Goal: Task Accomplishment & Management: Complete application form

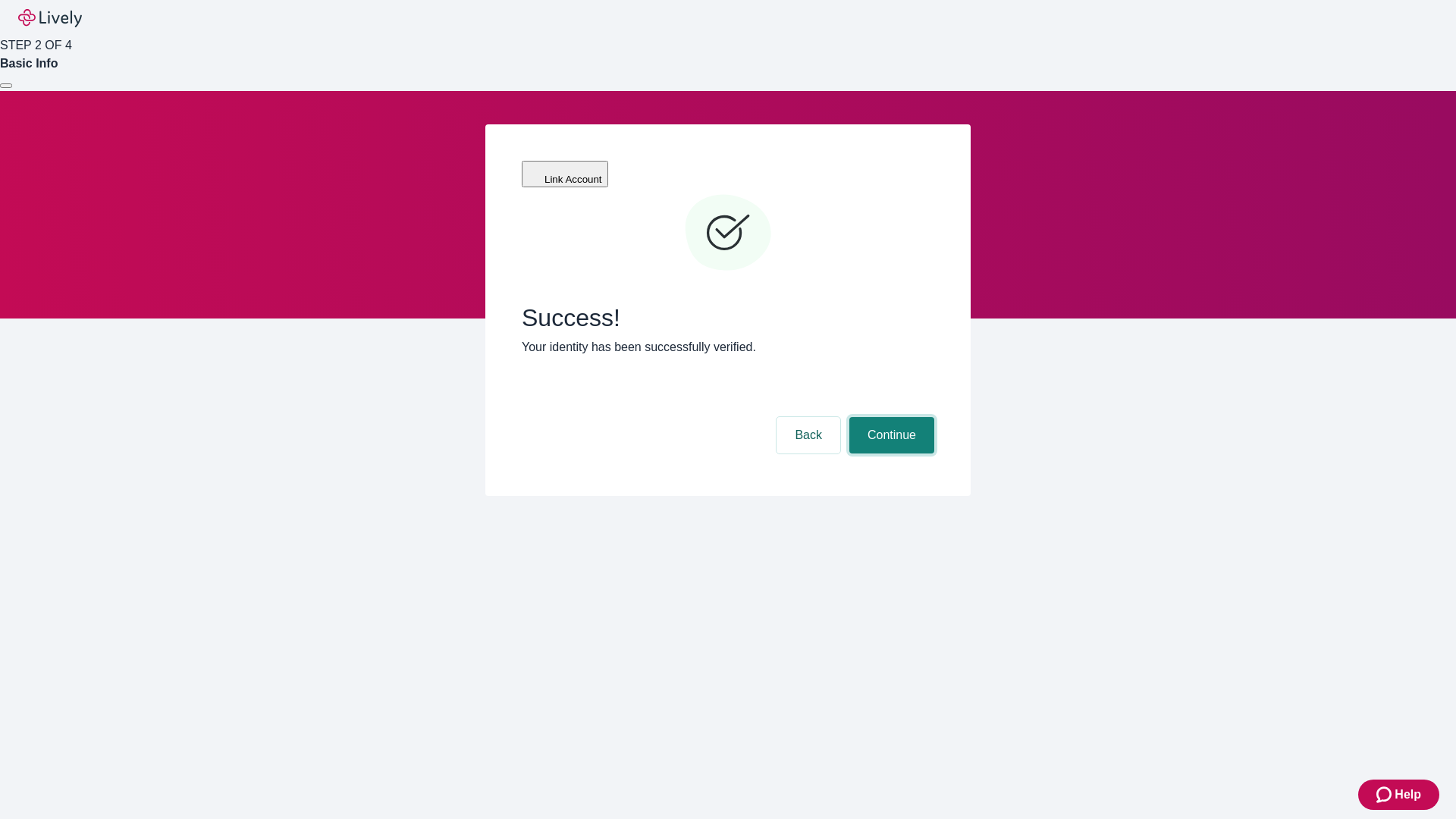
click at [889, 417] on button "Continue" at bounding box center [892, 435] width 85 height 36
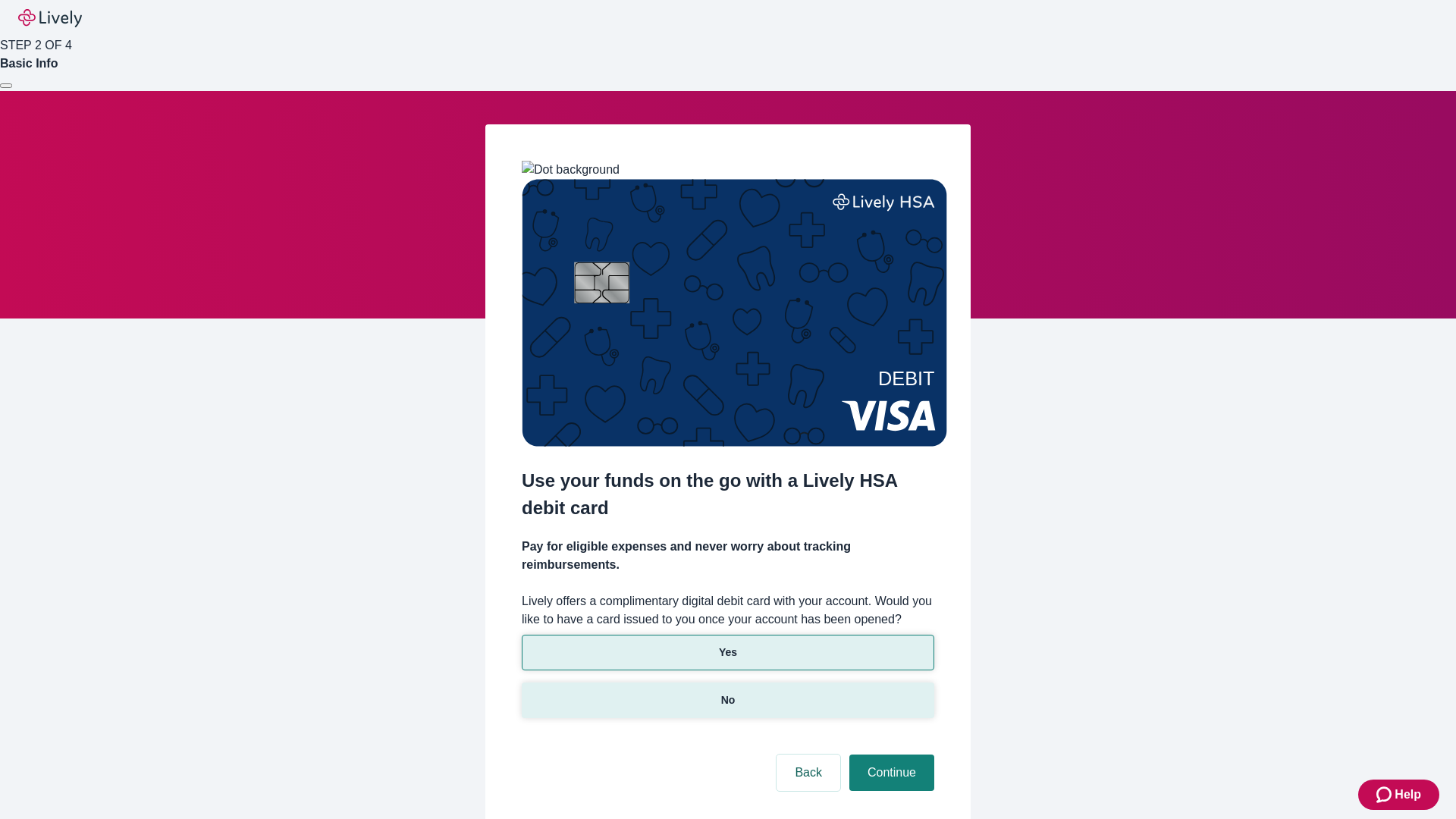
click at [727, 692] on p "No" at bounding box center [728, 700] width 14 height 16
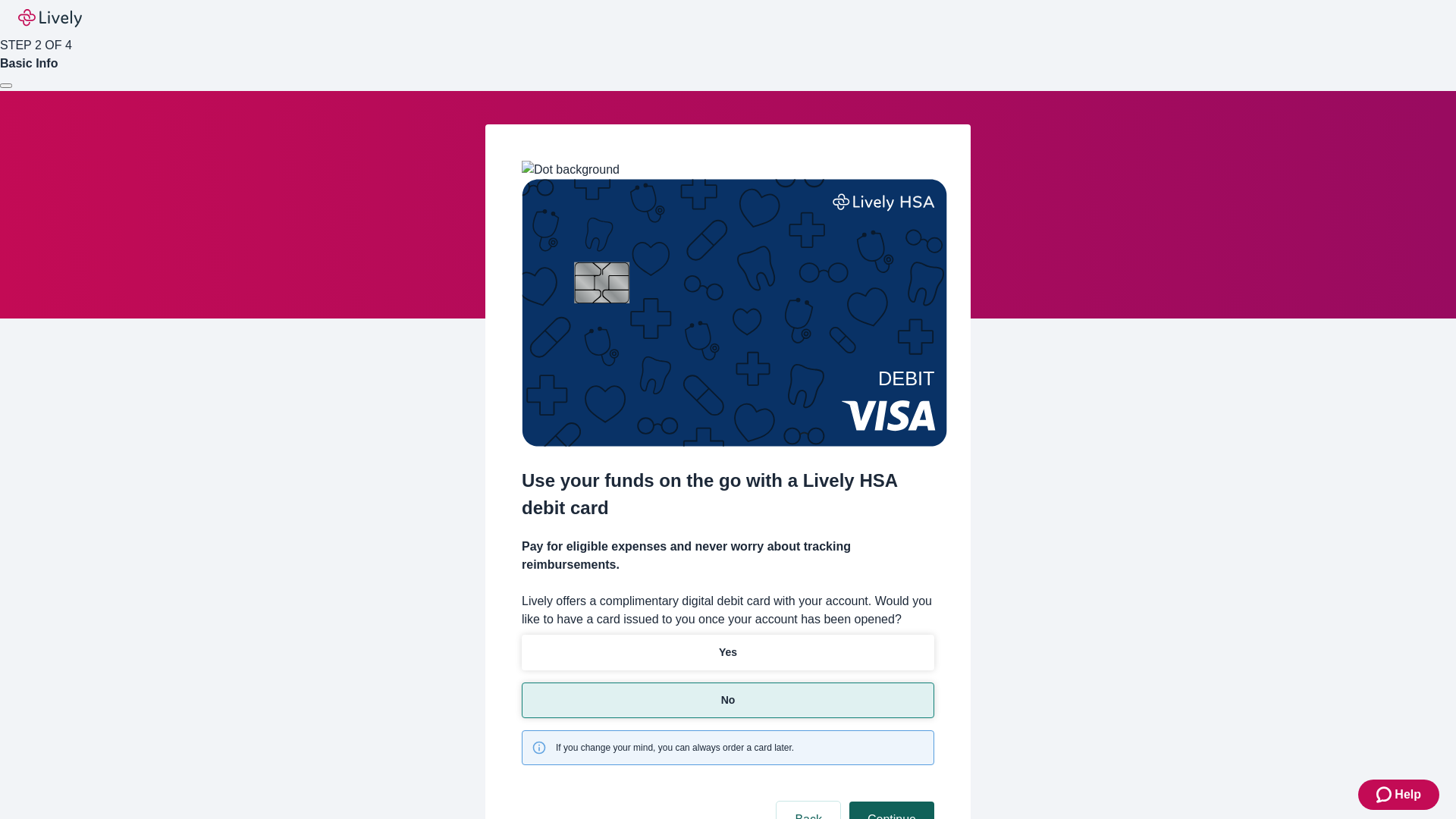
click at [889, 802] on button "Continue" at bounding box center [892, 820] width 85 height 36
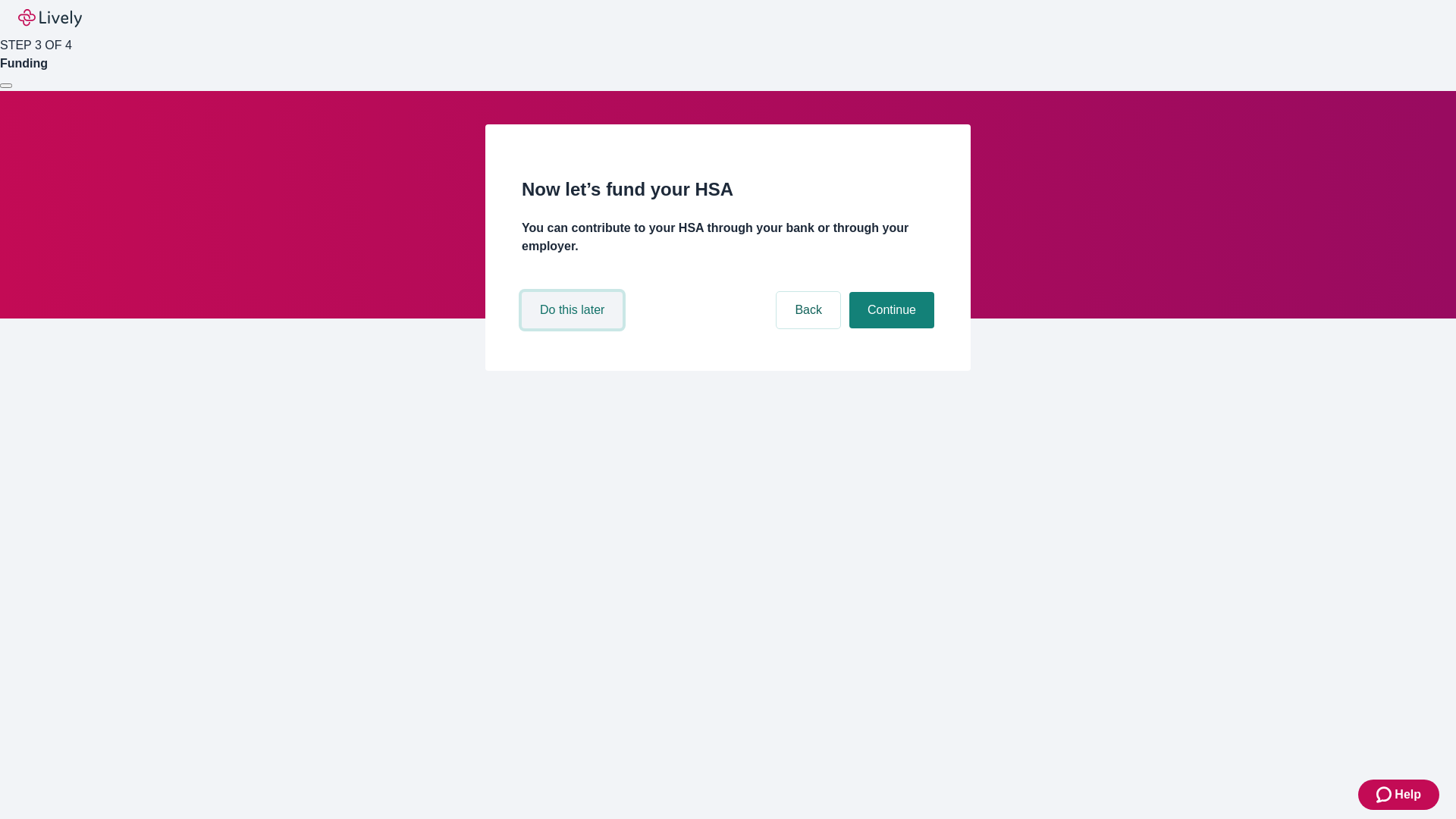
click at [574, 328] on button "Do this later" at bounding box center [572, 310] width 101 height 36
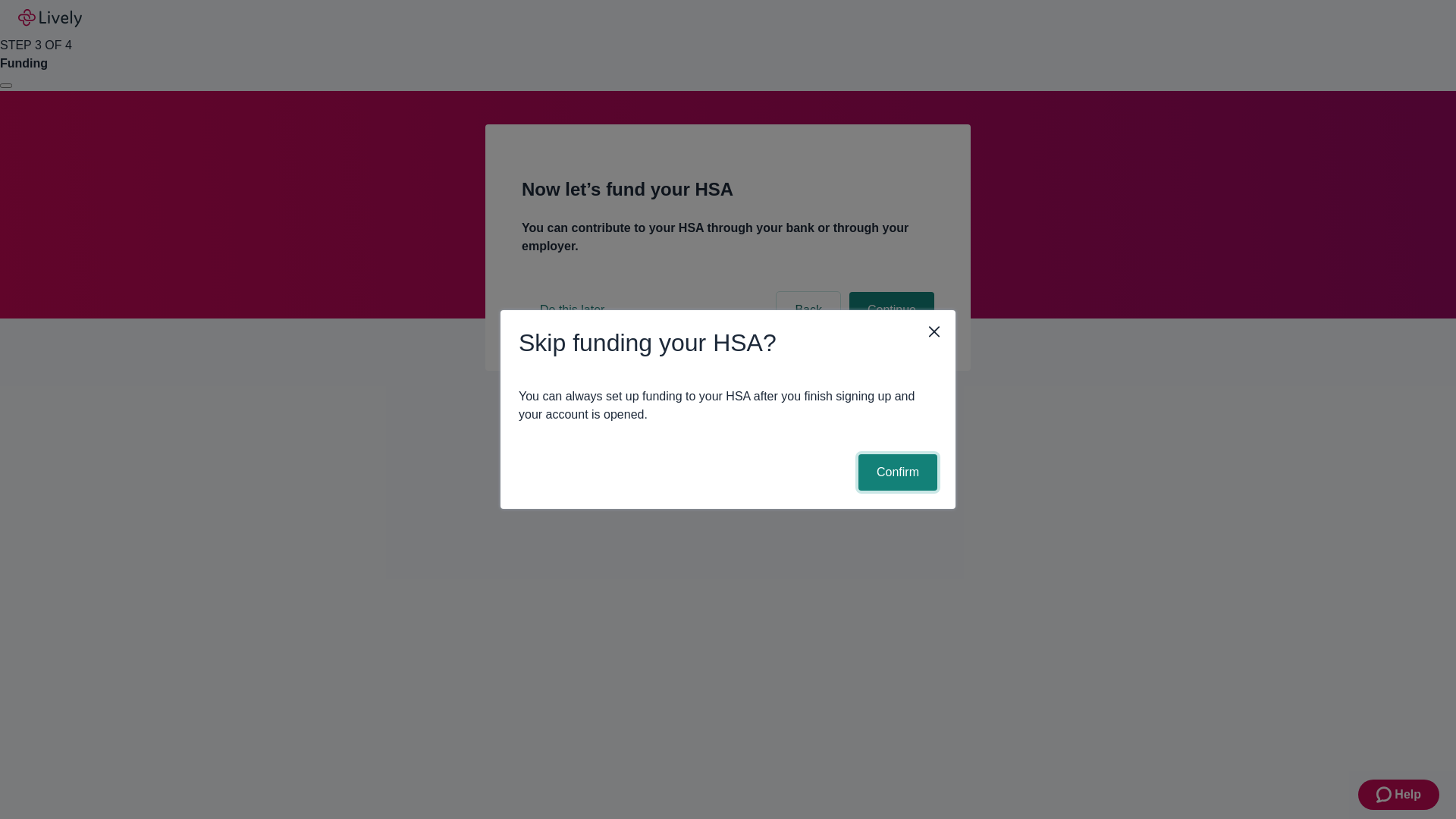
click at [896, 472] on button "Confirm" at bounding box center [898, 472] width 79 height 36
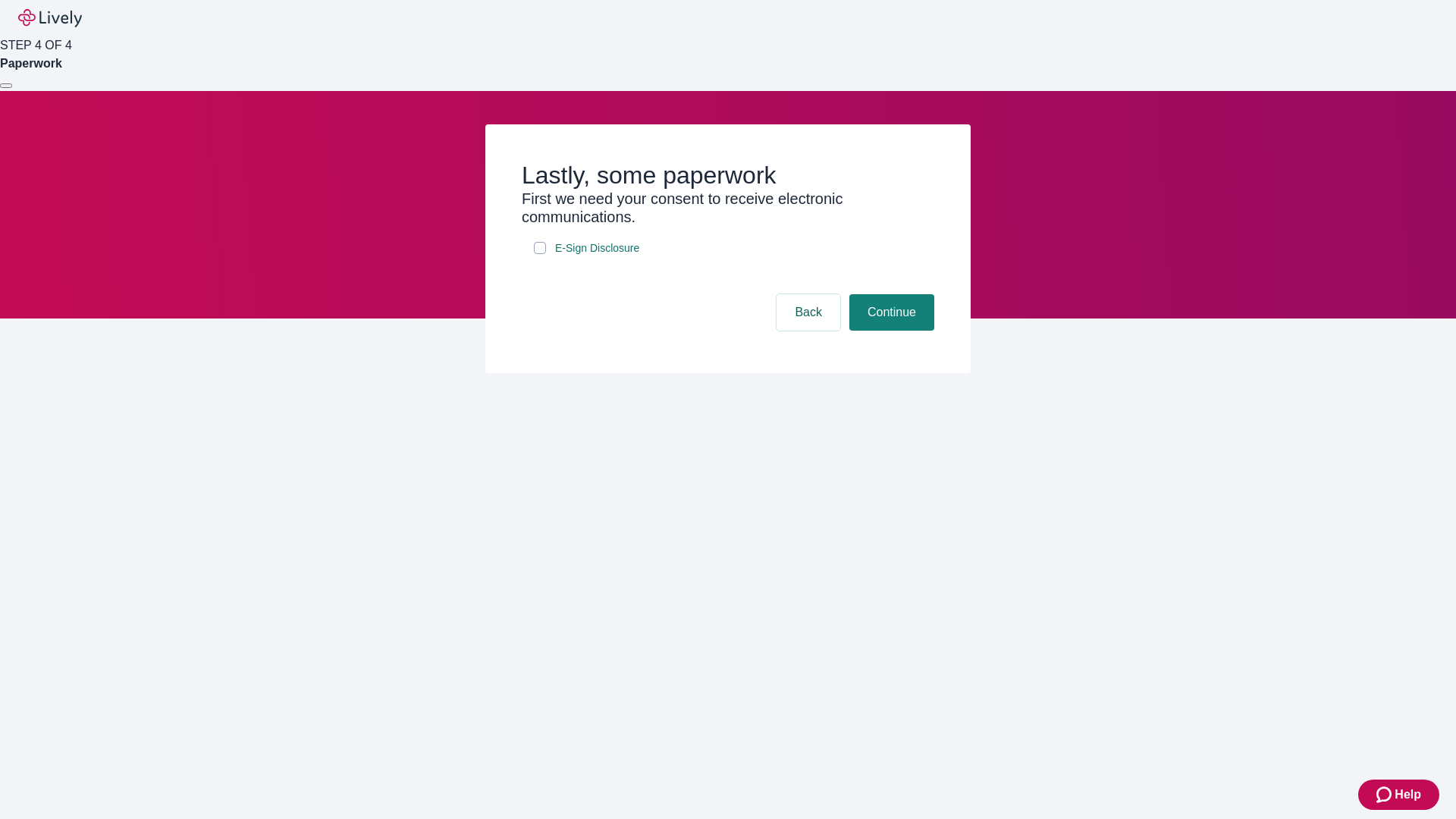
click at [540, 254] on input "E-Sign Disclosure" at bounding box center [539, 247] width 12 height 12
checkbox input "true"
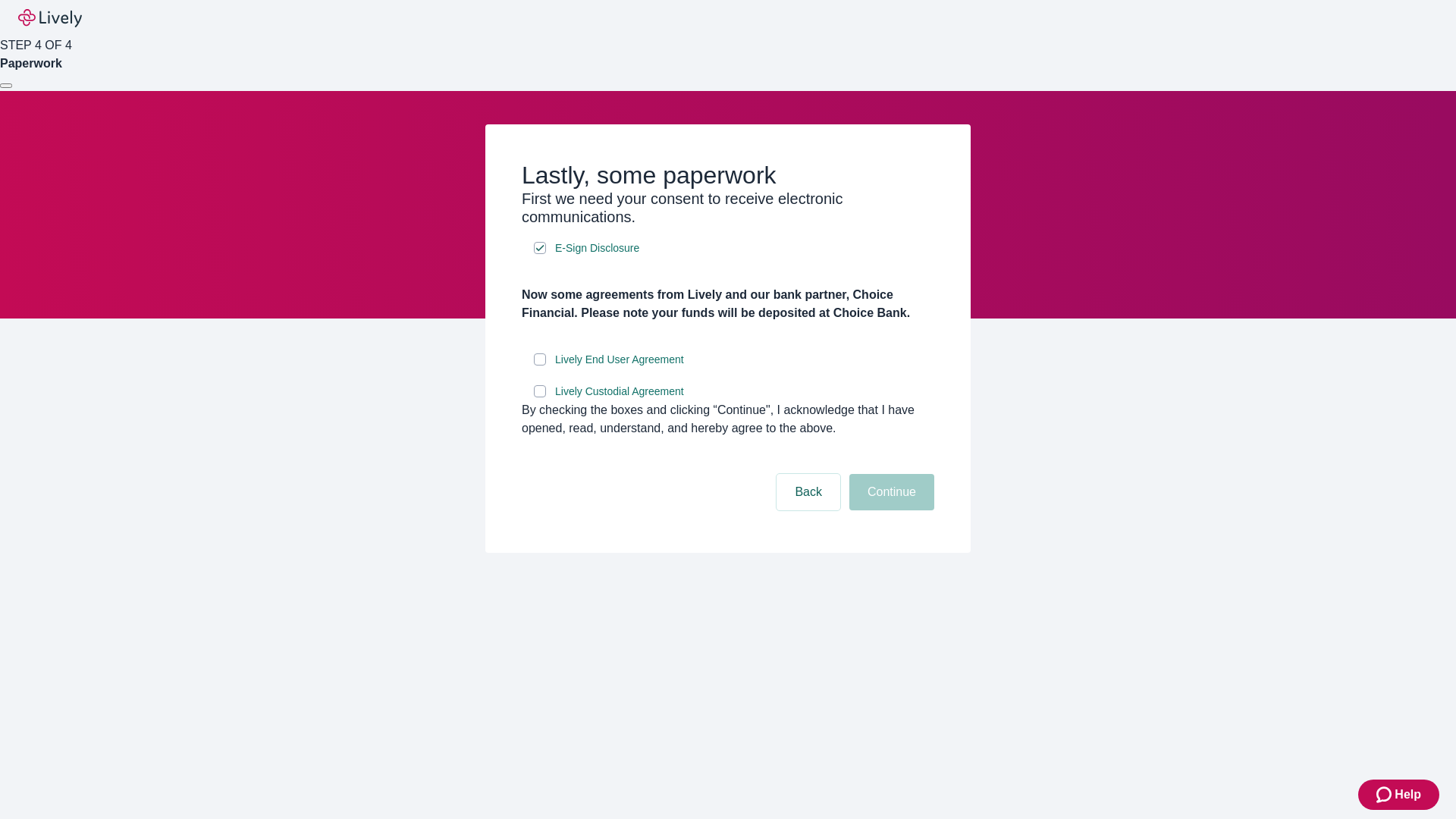
click at [540, 366] on input "Lively End User Agreement" at bounding box center [539, 359] width 12 height 12
checkbox input "true"
click at [540, 397] on input "Lively Custodial Agreement" at bounding box center [539, 391] width 12 height 12
checkbox input "true"
click at [889, 510] on button "Continue" at bounding box center [892, 492] width 85 height 36
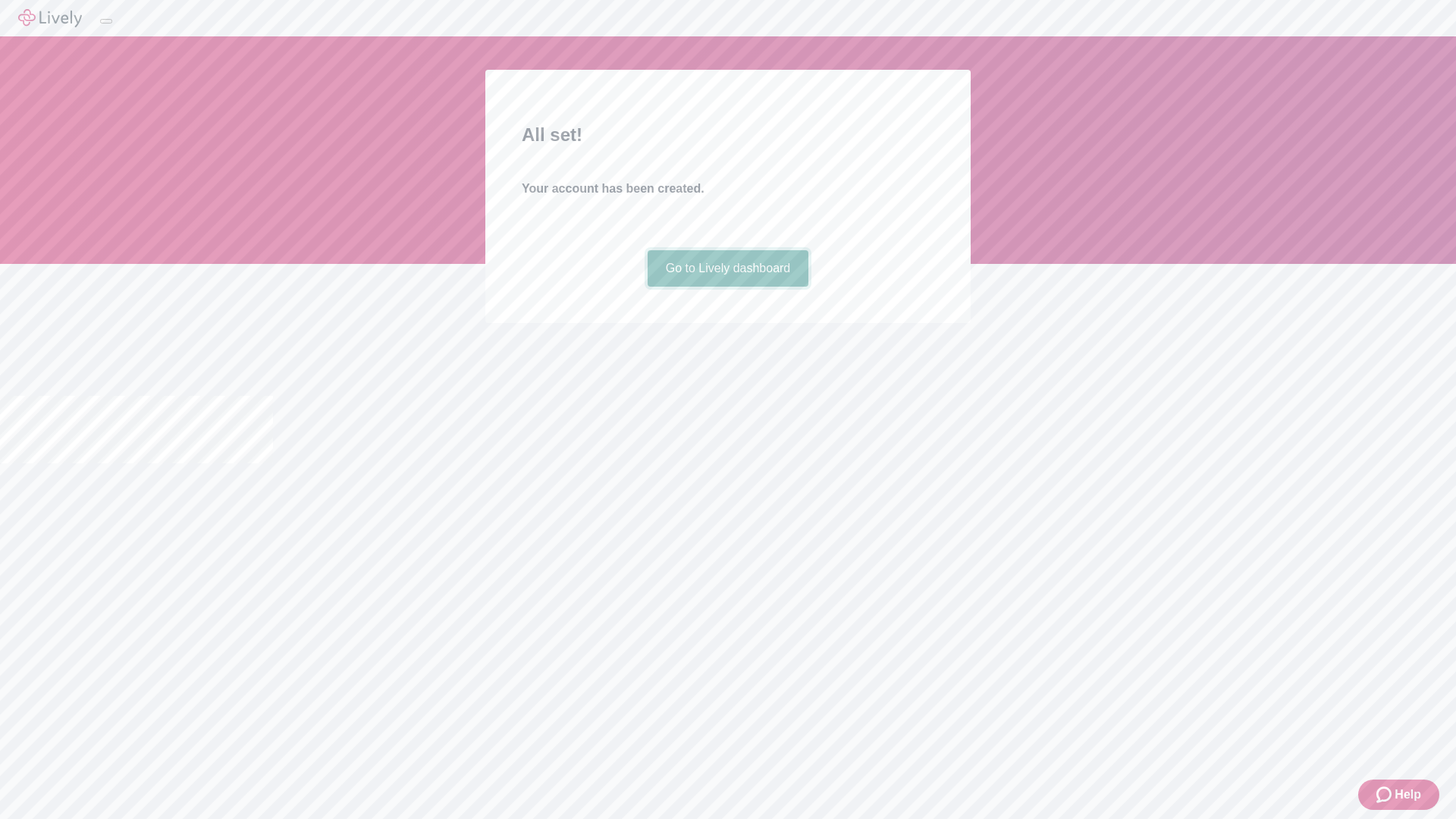
click at [727, 287] on link "Go to Lively dashboard" at bounding box center [728, 268] width 161 height 36
